Goal: Task Accomplishment & Management: Use online tool/utility

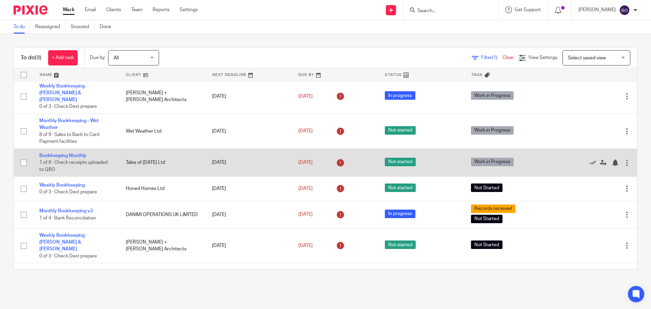
scroll to position [62, 0]
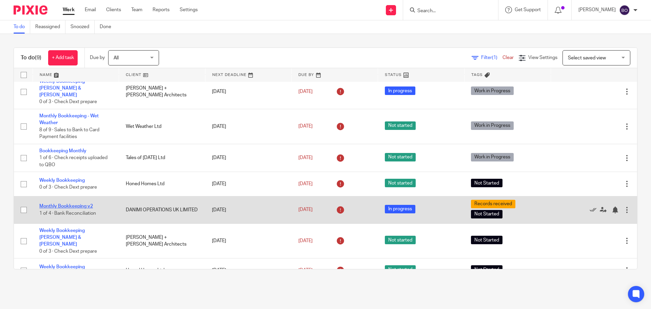
click at [65, 204] on link "Monthly Bookkeeping v2" at bounding box center [66, 206] width 54 height 5
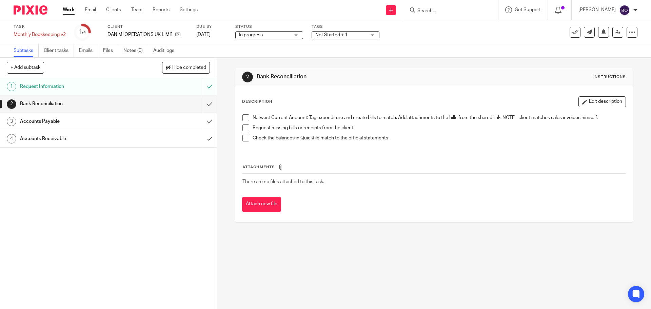
click at [115, 106] on h1 "Bank Reconciliation" at bounding box center [78, 104] width 117 height 10
click at [245, 119] on span at bounding box center [245, 117] width 7 height 7
click at [242, 125] on span at bounding box center [245, 127] width 7 height 7
click at [240, 138] on div "Natwest Current Account: Tag expenditure and create bills to match. Add attachm…" at bounding box center [434, 130] width 390 height 39
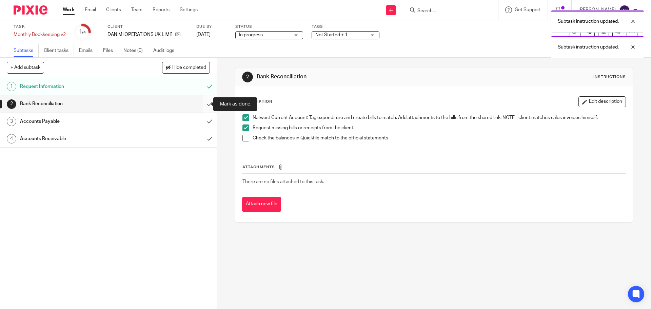
click at [202, 104] on input "submit" at bounding box center [108, 103] width 217 height 17
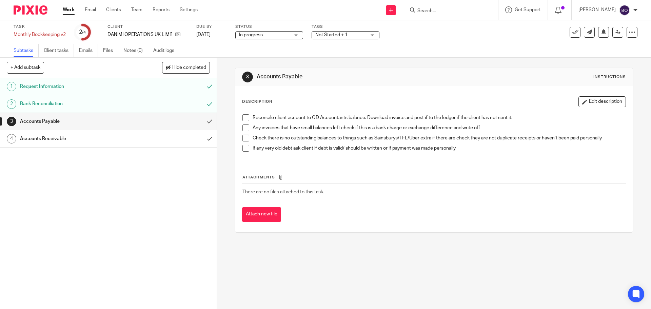
click at [243, 119] on span at bounding box center [245, 117] width 7 height 7
click at [243, 127] on span at bounding box center [245, 127] width 7 height 7
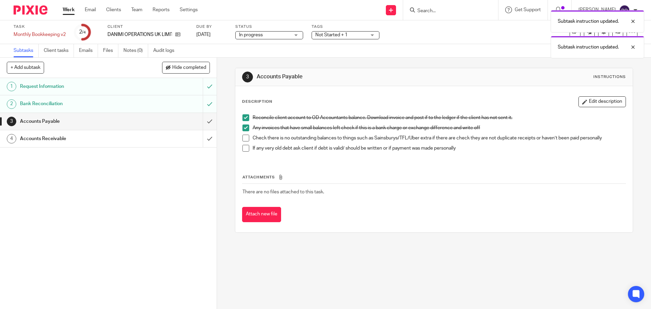
click at [242, 138] on span at bounding box center [245, 138] width 7 height 7
click at [245, 152] on li "If any very old debt ask client if debt is valid/ should be written or if payme…" at bounding box center [433, 150] width 383 height 10
click at [245, 149] on span at bounding box center [245, 148] width 7 height 7
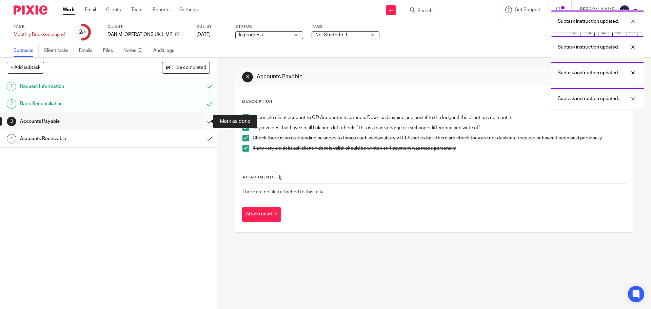
click at [203, 123] on input "submit" at bounding box center [108, 121] width 217 height 17
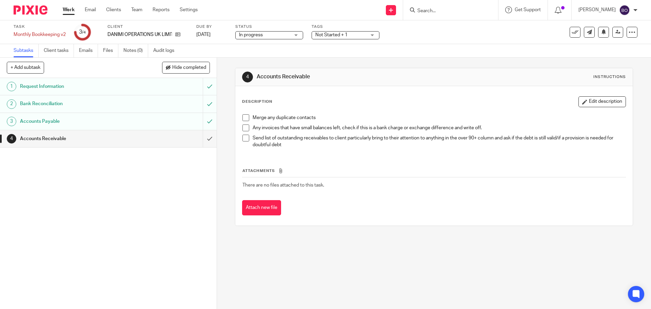
click at [245, 118] on span at bounding box center [245, 117] width 7 height 7
click at [245, 126] on span at bounding box center [245, 127] width 7 height 7
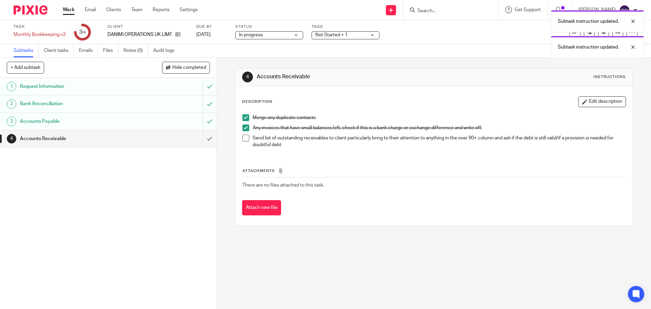
click at [246, 135] on span at bounding box center [245, 138] width 7 height 7
click at [200, 141] on input "submit" at bounding box center [108, 138] width 217 height 17
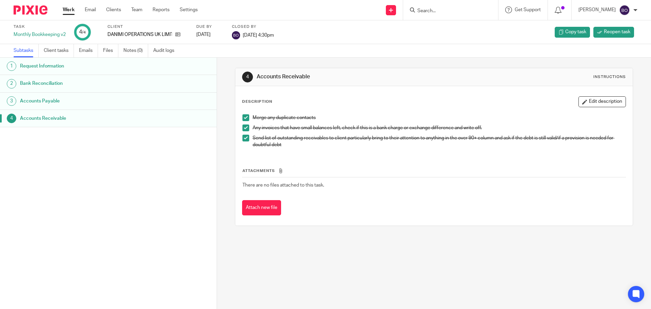
click at [59, 7] on div "Work Email Clients Team Reports Settings Work Email Clients Team Reports Settin…" at bounding box center [132, 10] width 152 height 20
click at [65, 9] on link "Work" at bounding box center [69, 9] width 12 height 7
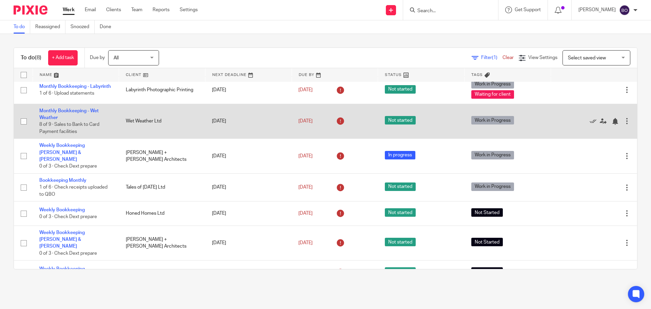
scroll to position [35, 0]
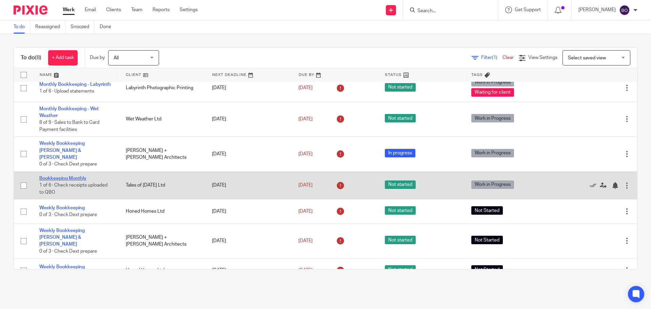
click at [74, 176] on link "Bookkeeping Monthly" at bounding box center [62, 178] width 47 height 5
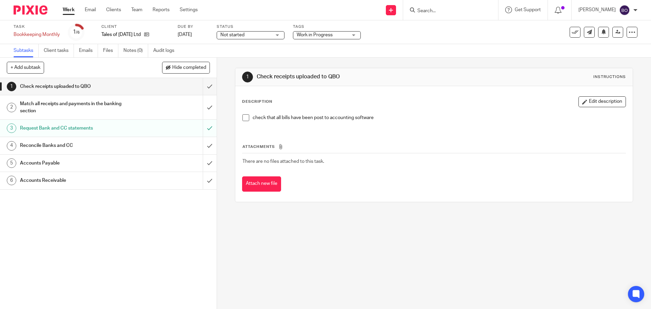
click at [70, 87] on h1 "Check receipts uploaded to QBO" at bounding box center [78, 86] width 117 height 10
click at [243, 120] on span at bounding box center [245, 117] width 7 height 7
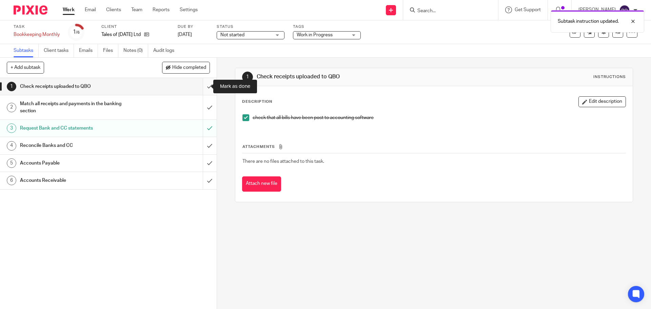
click at [201, 88] on input "submit" at bounding box center [108, 86] width 217 height 17
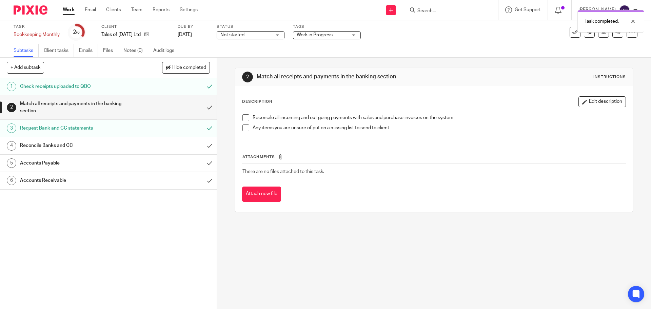
click at [102, 102] on h1 "Match all receipts and payments in the banking section" at bounding box center [78, 107] width 117 height 17
click at [244, 118] on span at bounding box center [245, 117] width 7 height 7
click at [246, 126] on span at bounding box center [245, 127] width 7 height 7
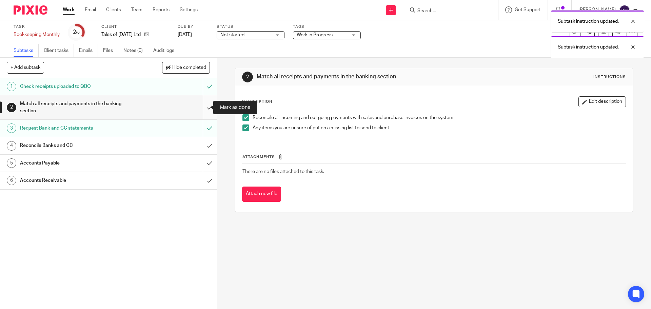
click at [201, 109] on input "submit" at bounding box center [108, 107] width 217 height 24
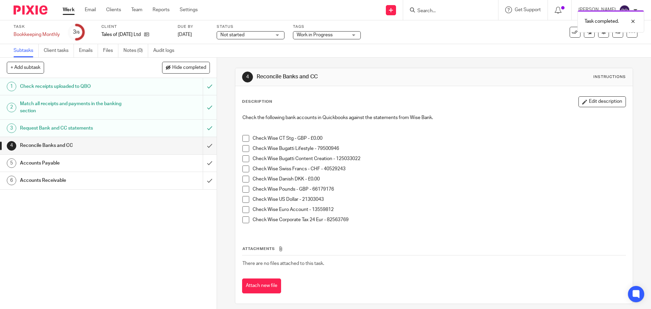
click at [242, 138] on span at bounding box center [245, 138] width 7 height 7
click at [245, 222] on span at bounding box center [245, 219] width 7 height 7
click at [245, 209] on span at bounding box center [245, 209] width 7 height 7
click at [245, 198] on span at bounding box center [245, 199] width 7 height 7
